Goal: Information Seeking & Learning: Find specific page/section

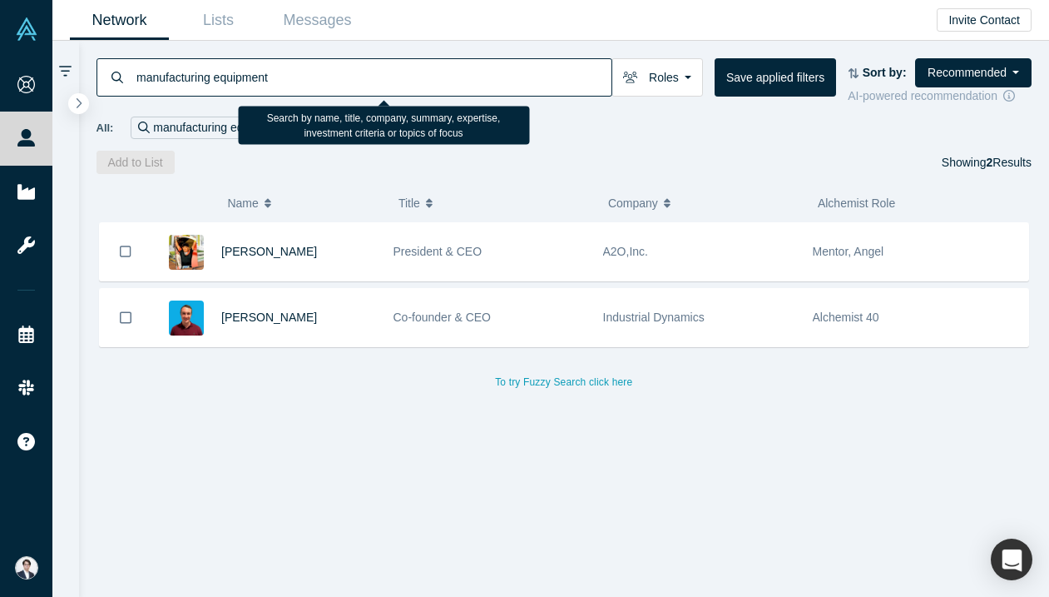
click at [529, 92] on input "manufacturing equipment" at bounding box center [373, 76] width 477 height 39
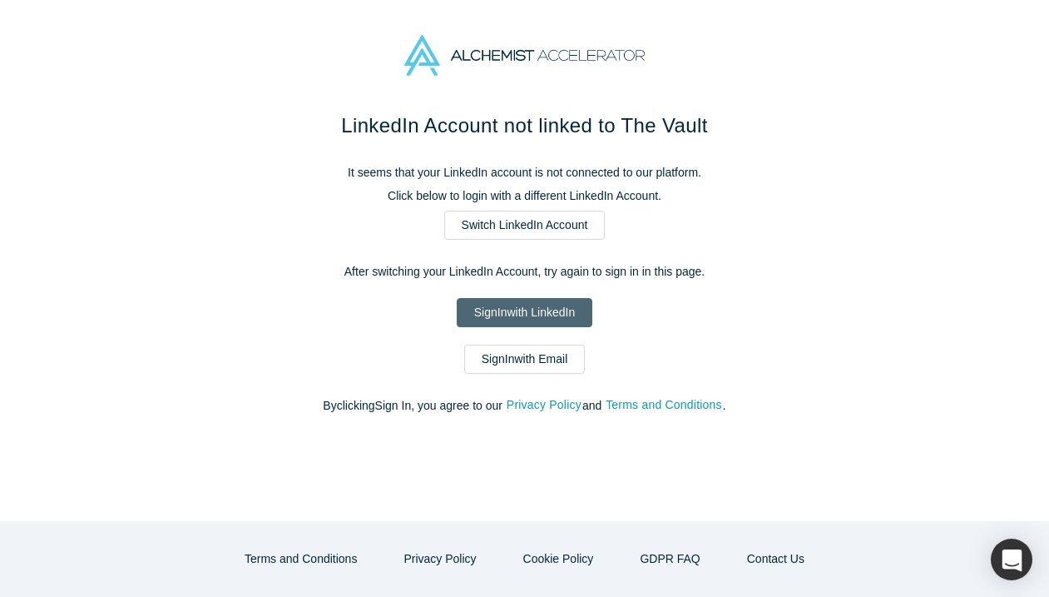
click at [533, 310] on link "Sign In with LinkedIn" at bounding box center [525, 312] width 136 height 29
